Goal: Information Seeking & Learning: Learn about a topic

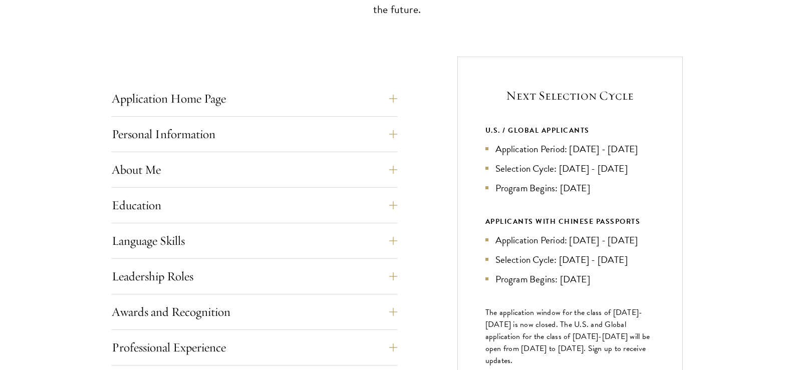
scroll to position [366, 0]
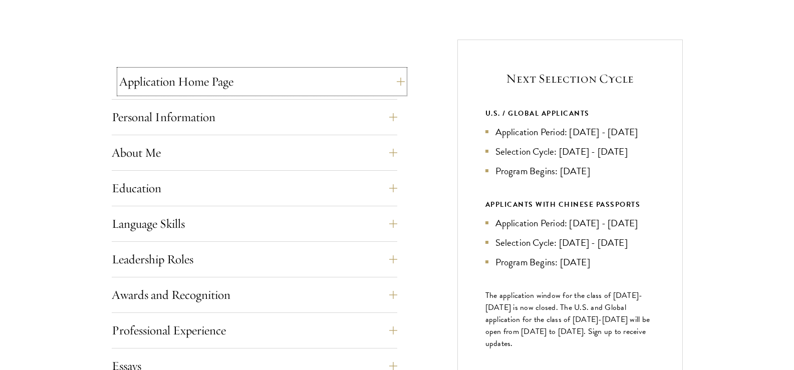
click at [258, 84] on button "Application Home Page" at bounding box center [262, 82] width 286 height 24
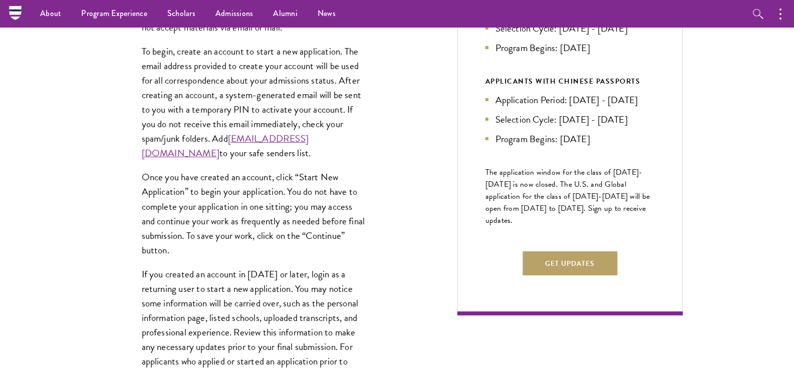
scroll to position [261, 0]
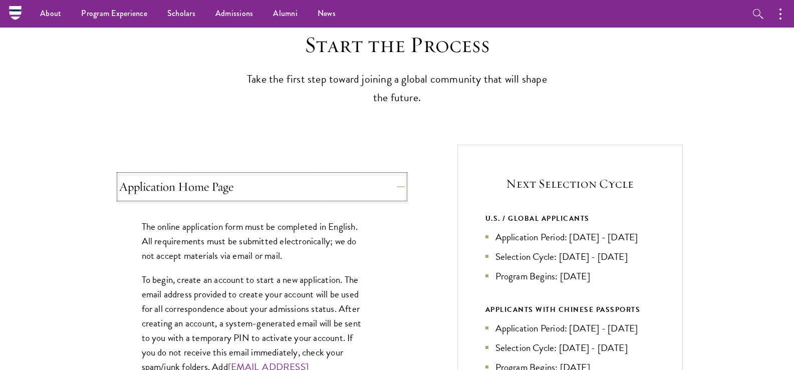
click at [364, 189] on button "Application Home Page" at bounding box center [262, 187] width 286 height 24
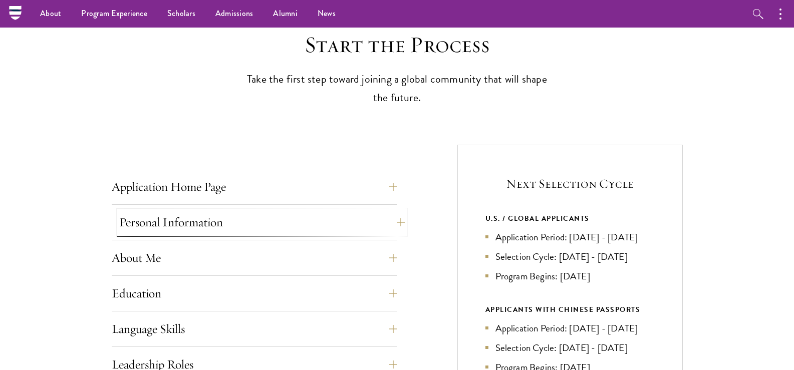
click at [345, 213] on button "Personal Information" at bounding box center [262, 222] width 286 height 24
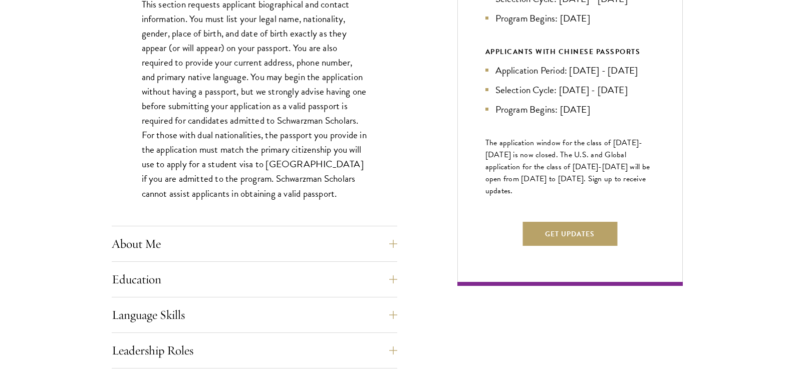
scroll to position [561, 0]
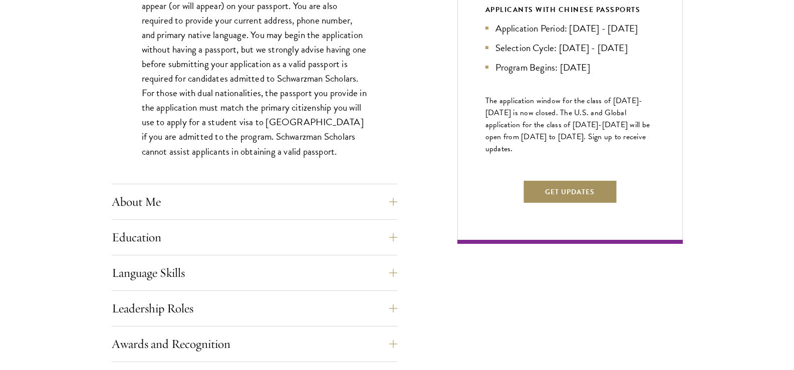
click at [590, 204] on button "Get Updates" at bounding box center [570, 192] width 95 height 24
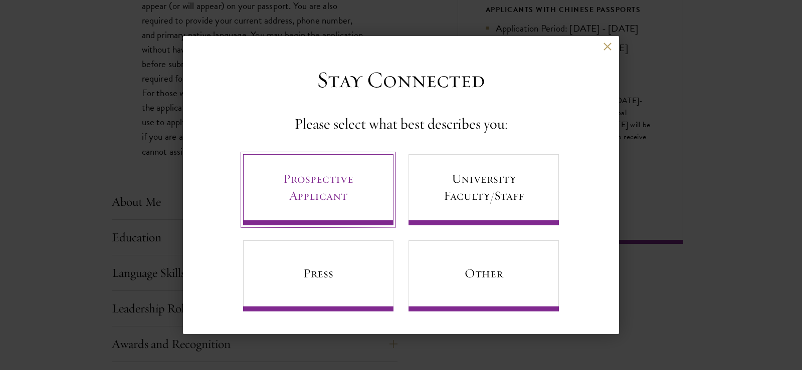
click at [345, 192] on link "Prospective Applicant" at bounding box center [318, 189] width 150 height 71
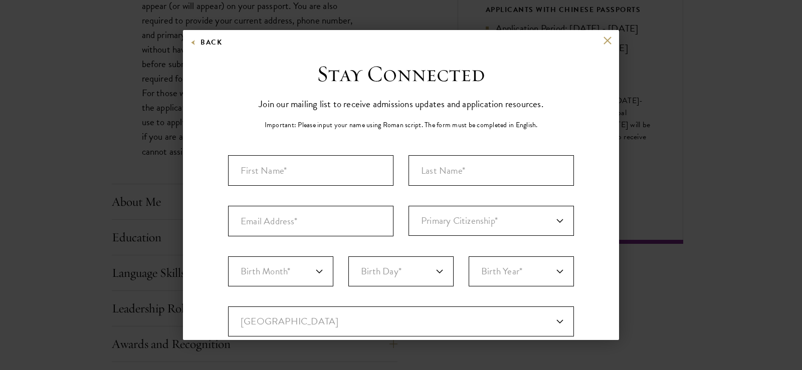
click at [596, 46] on div "Back" at bounding box center [401, 48] width 436 height 24
click at [603, 42] on button at bounding box center [607, 40] width 9 height 9
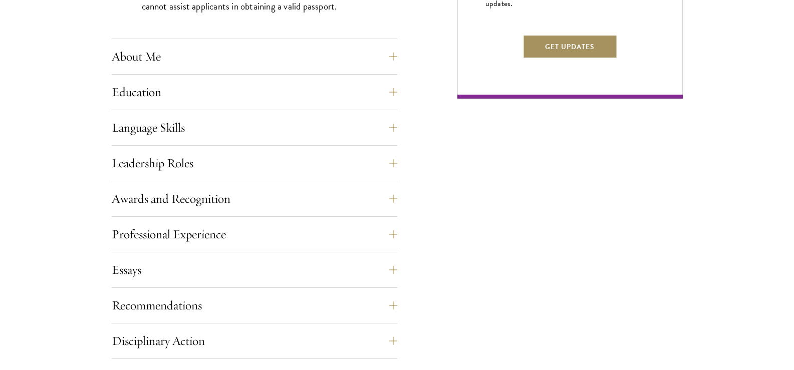
scroll to position [709, 0]
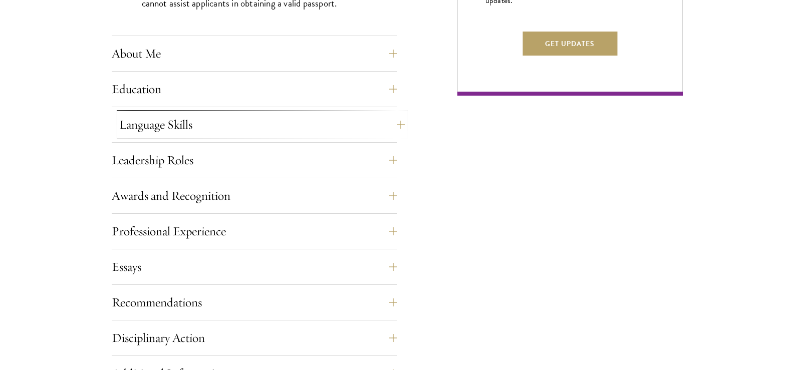
click at [226, 119] on button "Language Skills" at bounding box center [262, 125] width 286 height 24
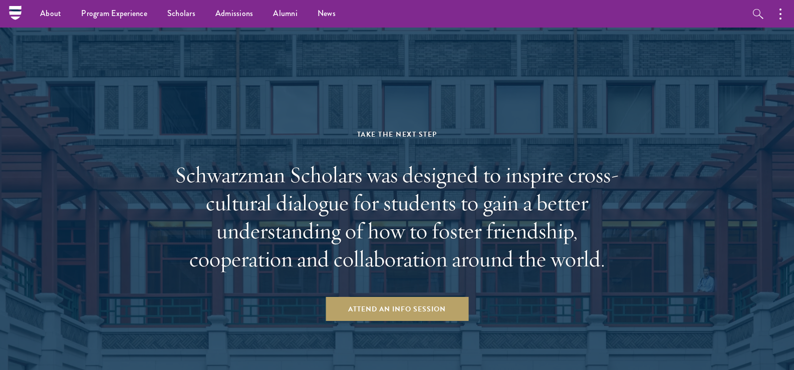
scroll to position [0, 0]
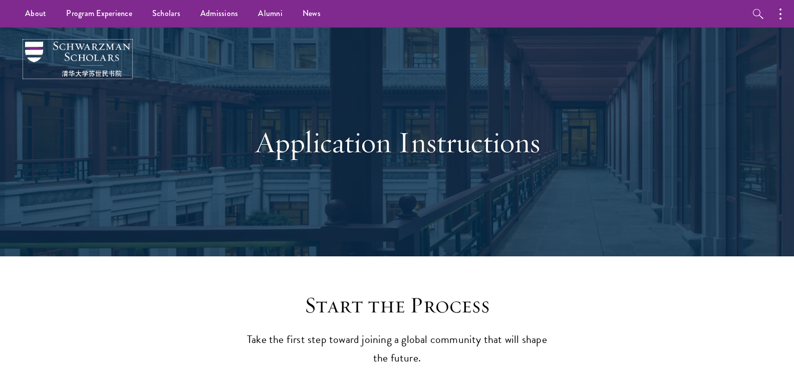
click at [90, 56] on img at bounding box center [77, 59] width 105 height 35
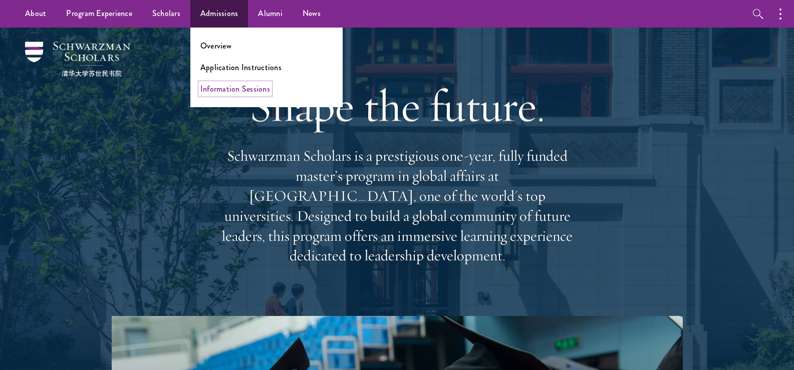
click at [228, 90] on link "Information Sessions" at bounding box center [235, 89] width 70 height 12
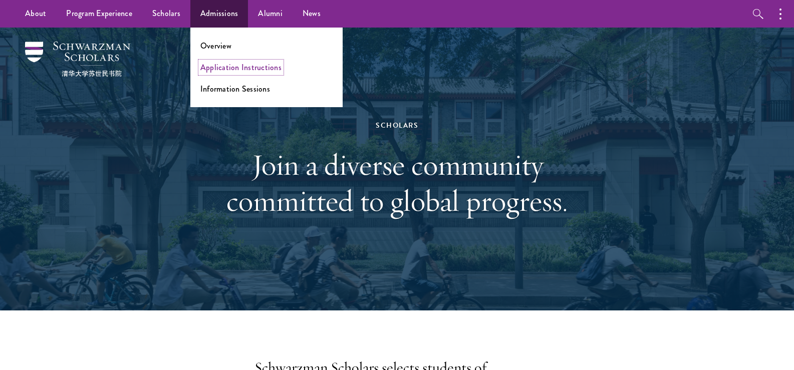
click at [221, 68] on link "Application Instructions" at bounding box center [240, 68] width 81 height 12
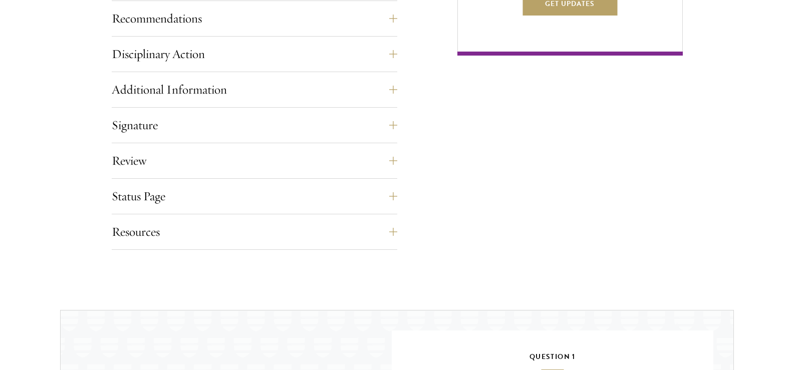
scroll to position [752, 0]
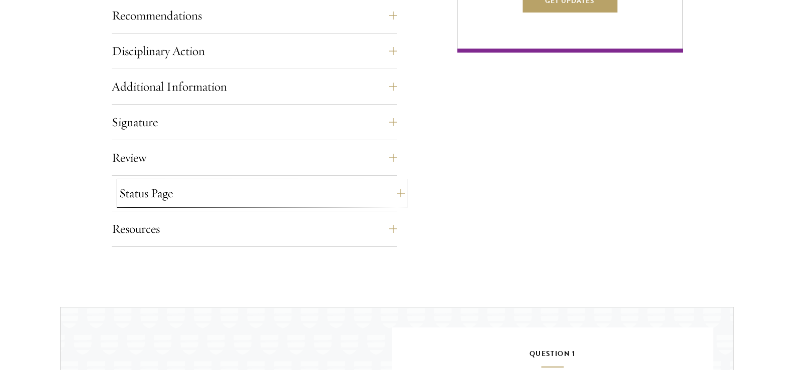
click at [366, 199] on button "Status Page" at bounding box center [262, 193] width 286 height 24
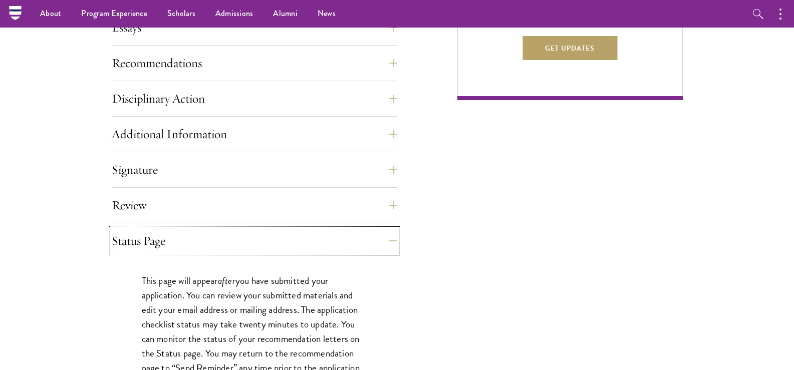
scroll to position [695, 0]
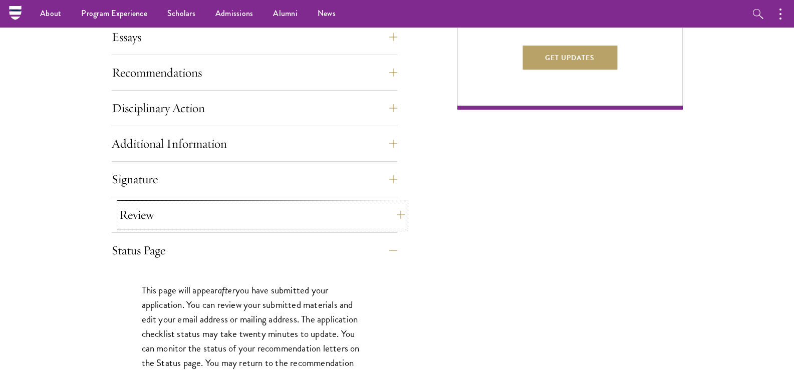
click at [296, 222] on button "Review" at bounding box center [262, 215] width 286 height 24
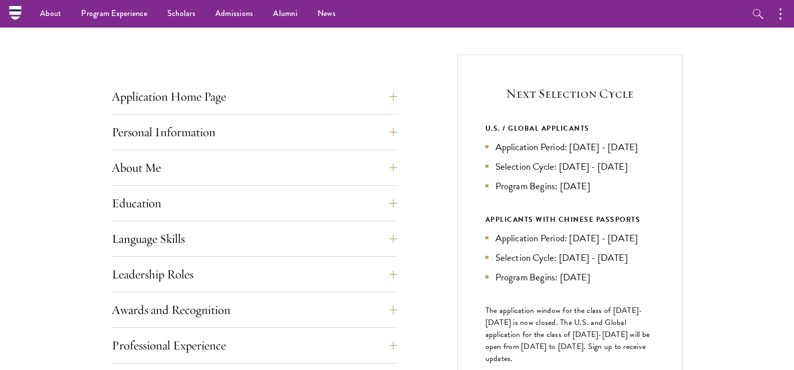
scroll to position [301, 0]
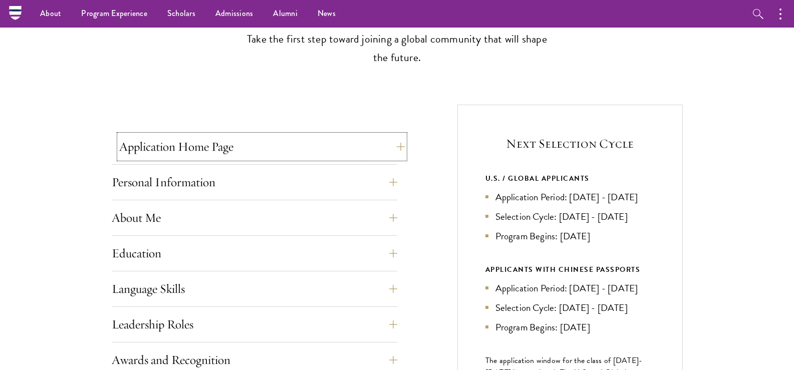
click at [347, 155] on button "Application Home Page" at bounding box center [262, 147] width 286 height 24
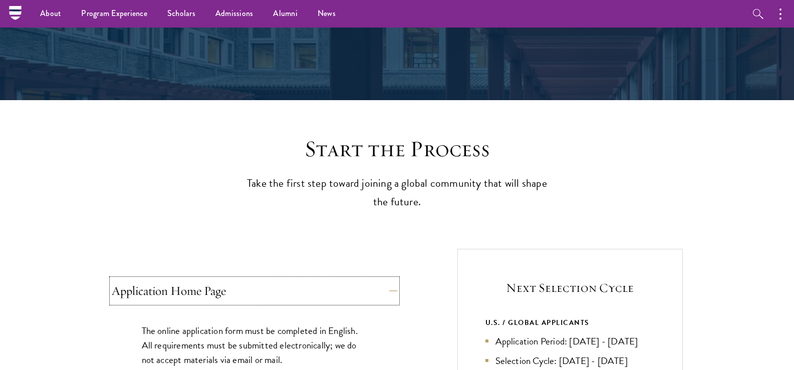
scroll to position [0, 0]
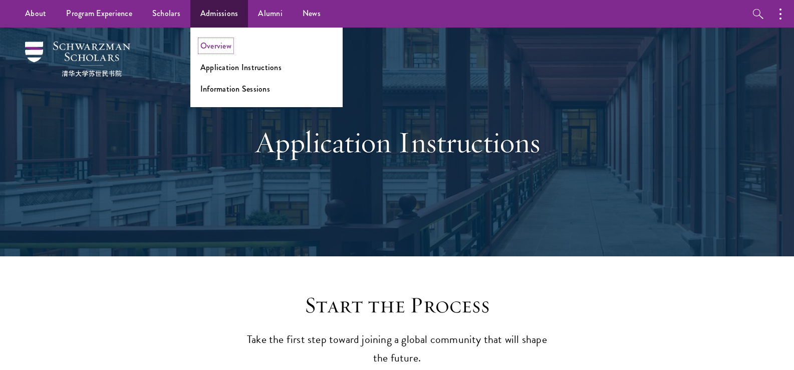
click at [216, 41] on link "Overview" at bounding box center [215, 46] width 31 height 12
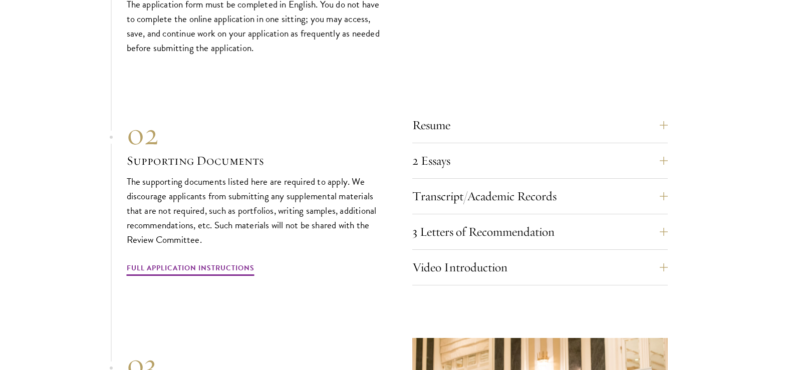
scroll to position [3116, 0]
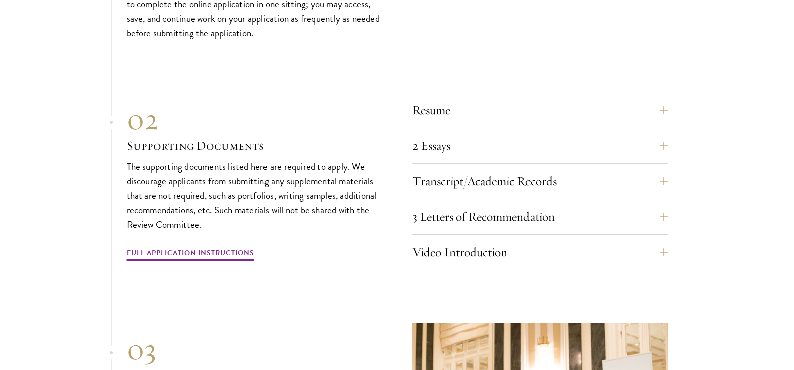
drag, startPoint x: 800, startPoint y: 23, endPoint x: 801, endPoint y: 228, distance: 205.4
click at [665, 240] on button "Video Introduction" at bounding box center [548, 252] width 256 height 24
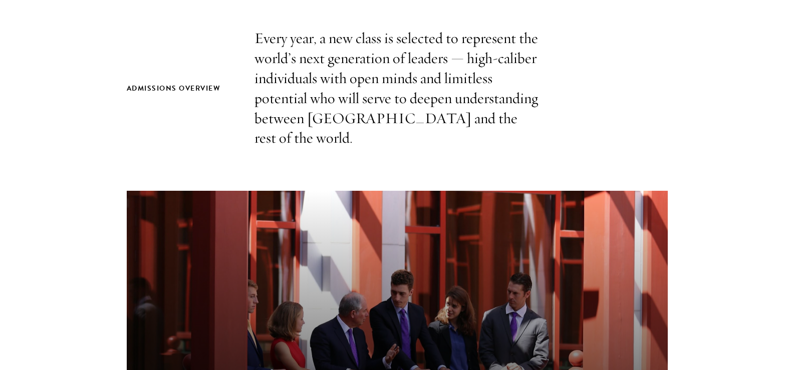
scroll to position [0, 0]
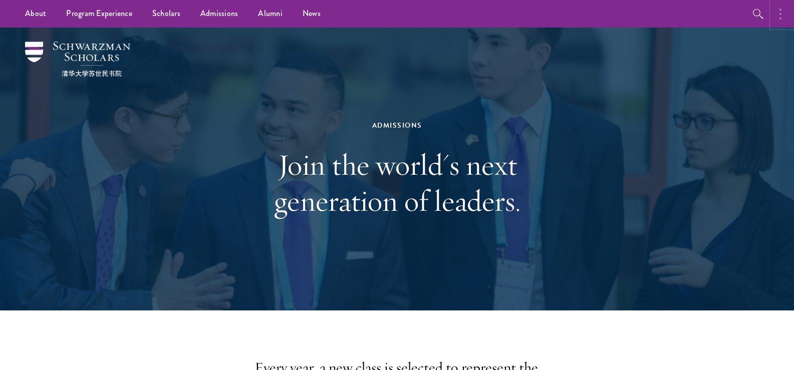
click at [778, 15] on button "button" at bounding box center [783, 14] width 22 height 28
click at [662, 80] on div "Admissions Join the world's next generation of leaders." at bounding box center [397, 169] width 694 height 283
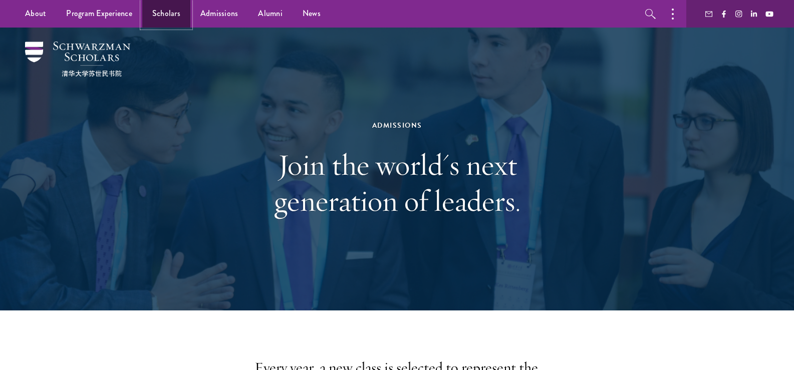
click at [156, 14] on link "Scholars" at bounding box center [166, 14] width 48 height 28
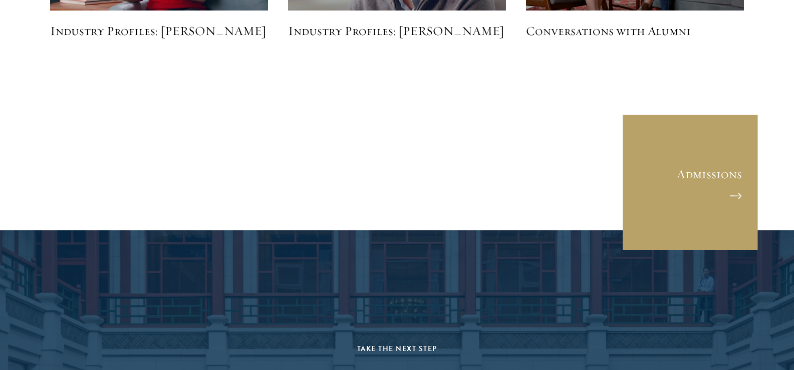
scroll to position [2706, 0]
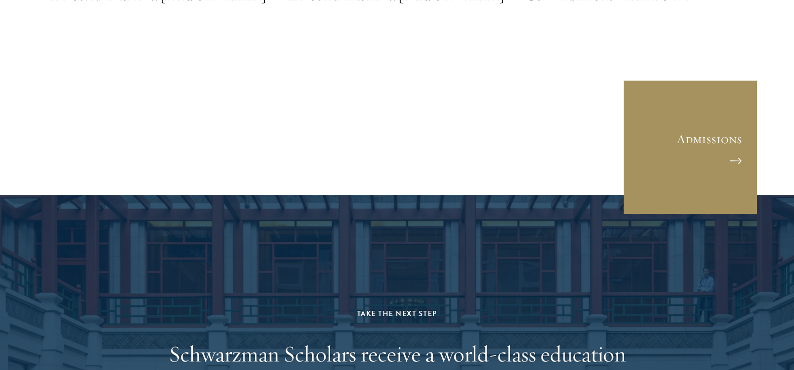
click at [706, 142] on link "Admissions" at bounding box center [690, 147] width 135 height 135
